Goal: Information Seeking & Learning: Check status

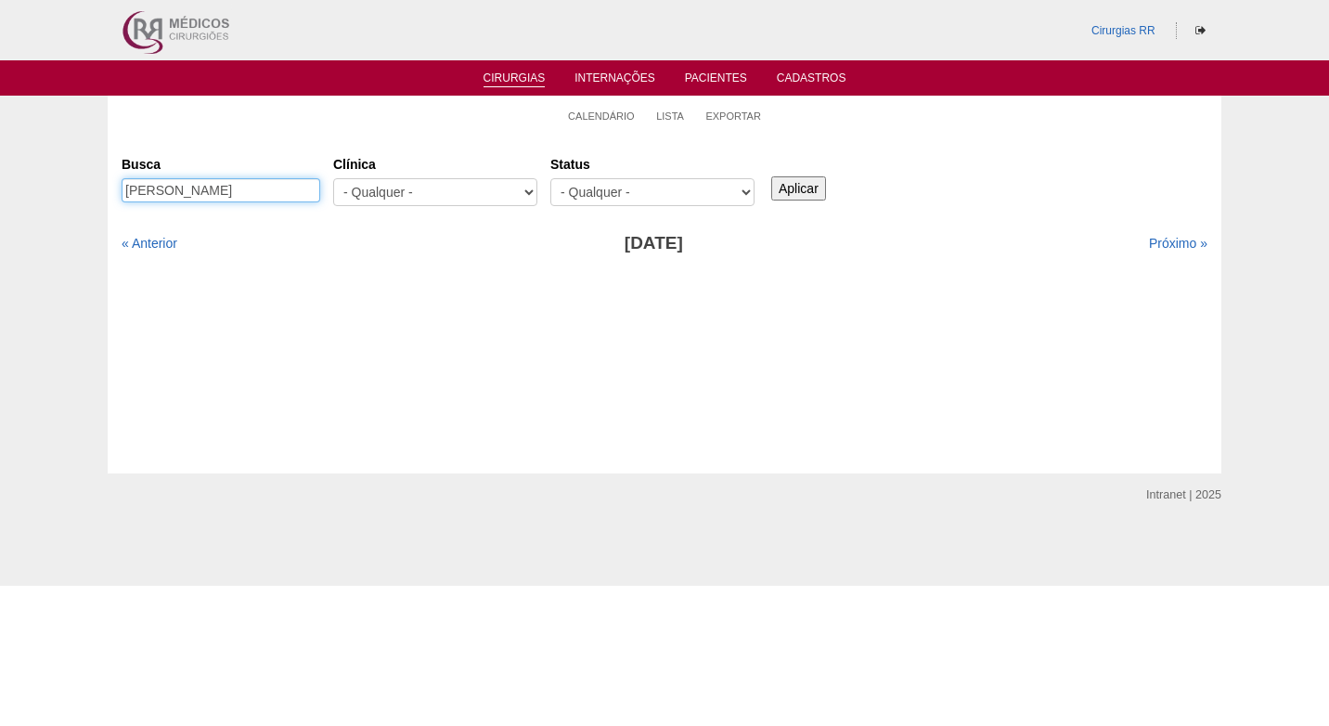
drag, startPoint x: 312, startPoint y: 185, endPoint x: 106, endPoint y: 199, distance: 206.6
click at [106, 199] on div "Calendário Lista Exportar Cirurgias Busca DENISE APARECIDA DA SILVA Clínica - Q…" at bounding box center [664, 285] width 1329 height 378
paste input "[PERSON_NAME]"
type input "[PERSON_NAME]"
click at [807, 190] on input "Aplicar" at bounding box center [798, 188] width 55 height 24
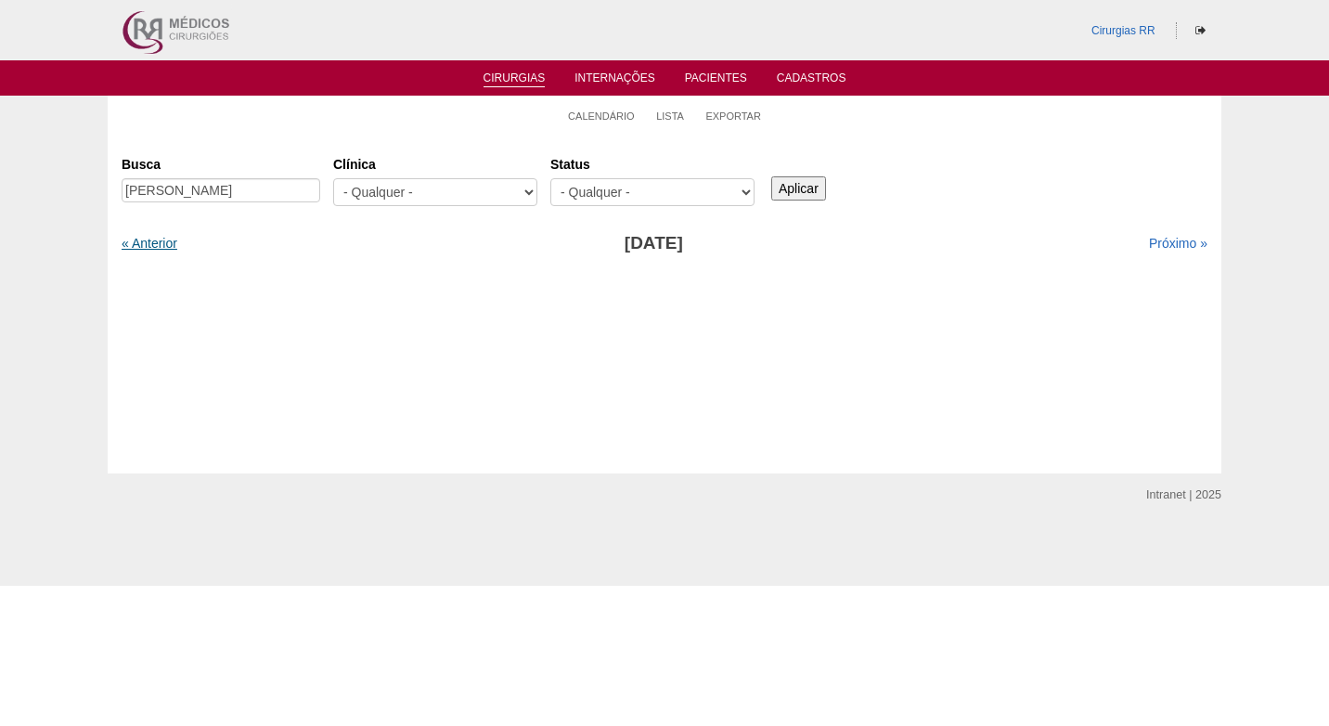
drag, startPoint x: 0, startPoint y: 0, endPoint x: 168, endPoint y: 236, distance: 289.5
click at [168, 236] on link "« Anterior" at bounding box center [150, 243] width 56 height 15
drag, startPoint x: 0, startPoint y: 0, endPoint x: 168, endPoint y: 236, distance: 289.5
click at [168, 236] on link "« Anterior" at bounding box center [150, 243] width 56 height 15
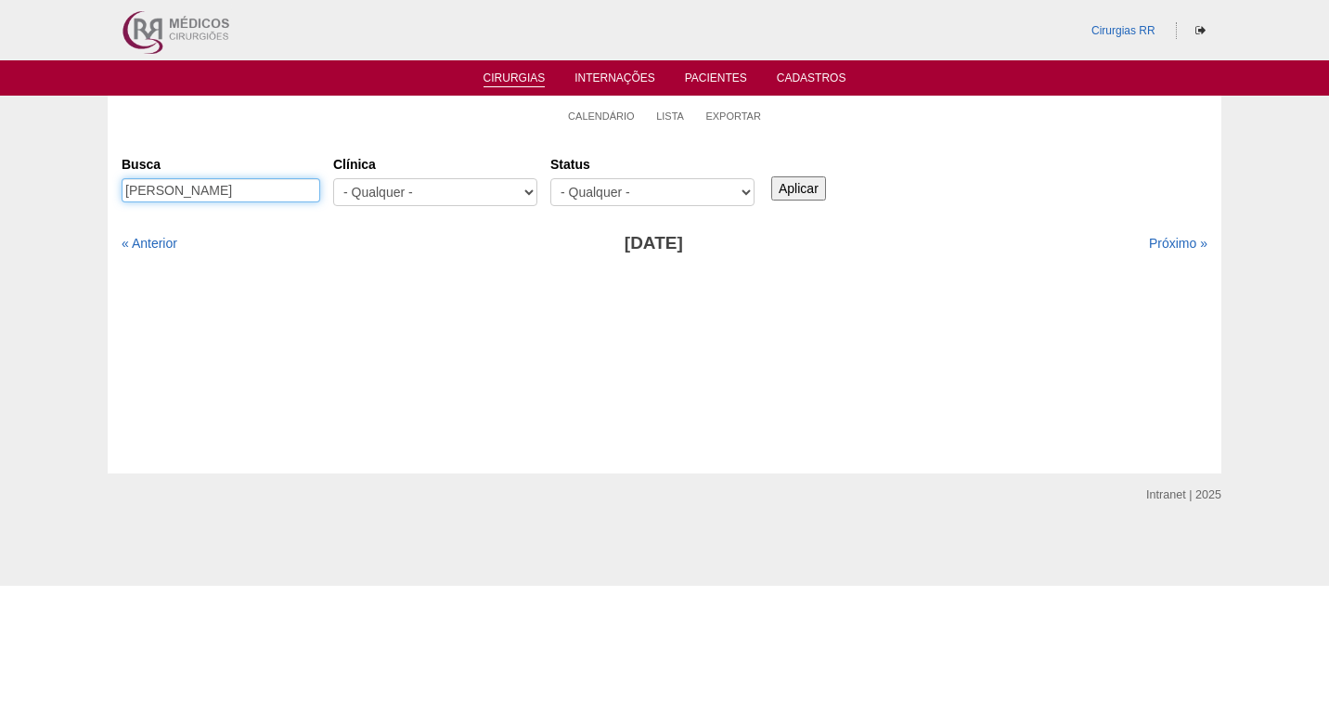
drag, startPoint x: 234, startPoint y: 189, endPoint x: 396, endPoint y: 180, distance: 162.7
click at [396, 180] on div "Busca TATIANA ALVES GONCALVES Clínica - Qualquer - 6R Alphaville Assunção Barti…" at bounding box center [665, 182] width 1086 height 67
type input "[PERSON_NAME]"
click at [790, 184] on input "Aplicar" at bounding box center [798, 188] width 55 height 24
click at [1149, 240] on link "Próximo »" at bounding box center [1178, 243] width 58 height 15
